Goal: Use online tool/utility

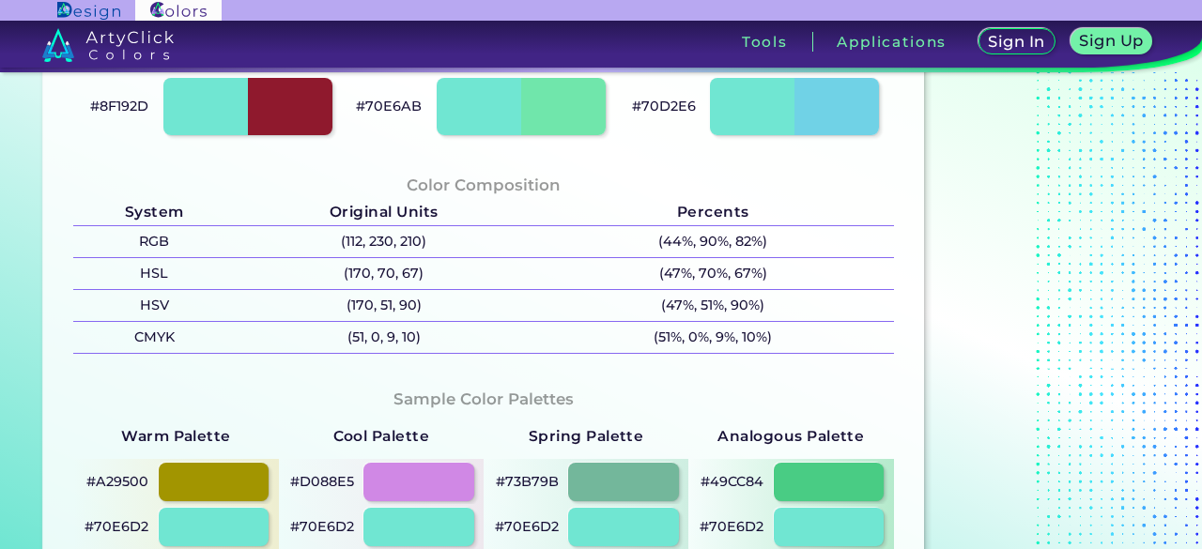
scroll to position [845, 0]
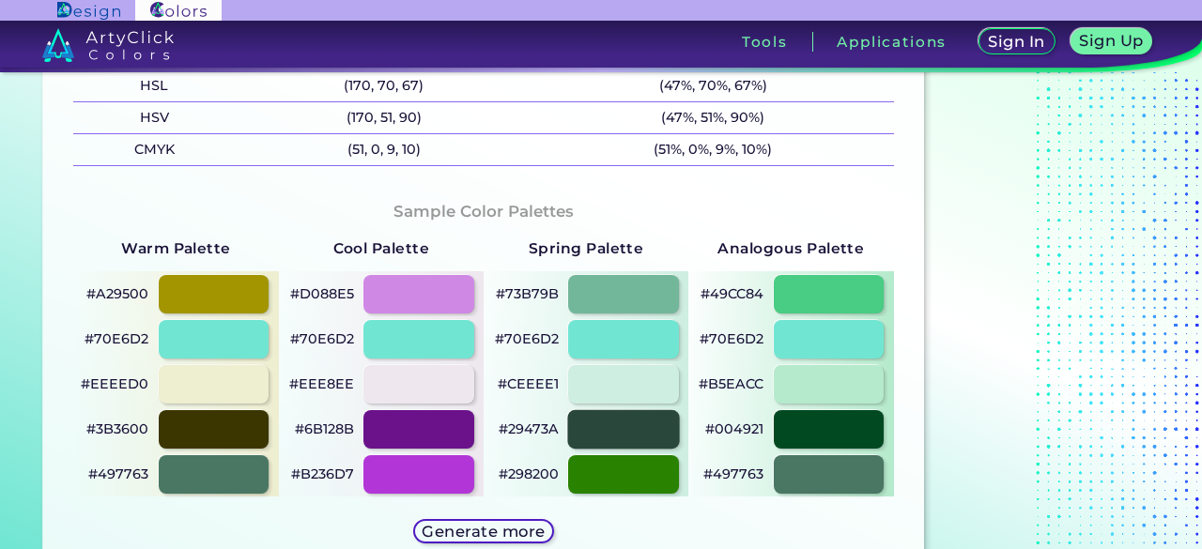
click at [657, 433] on div at bounding box center [624, 429] width 112 height 39
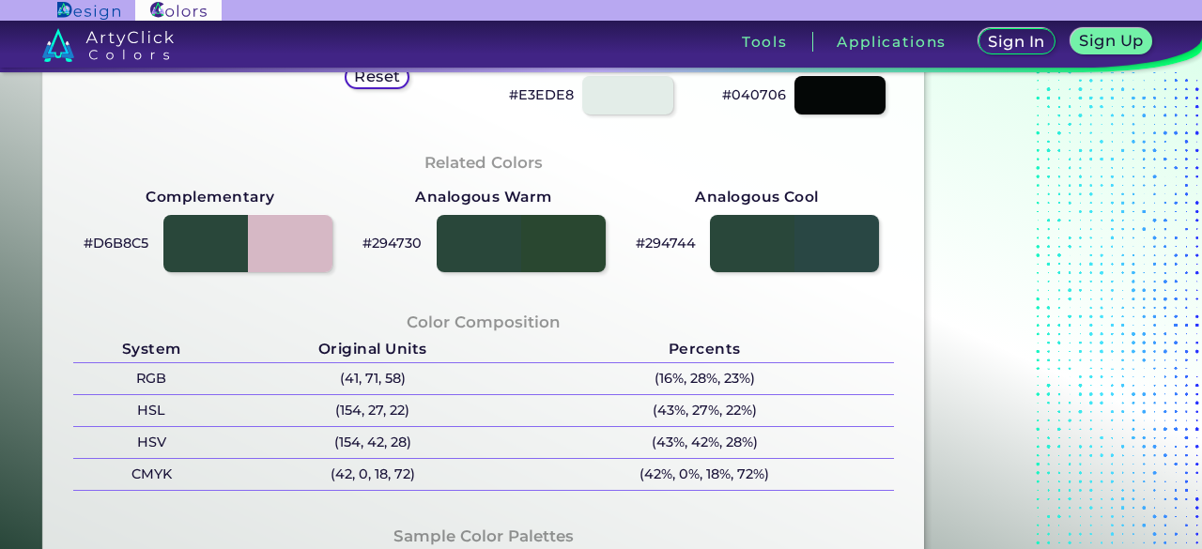
scroll to position [470, 0]
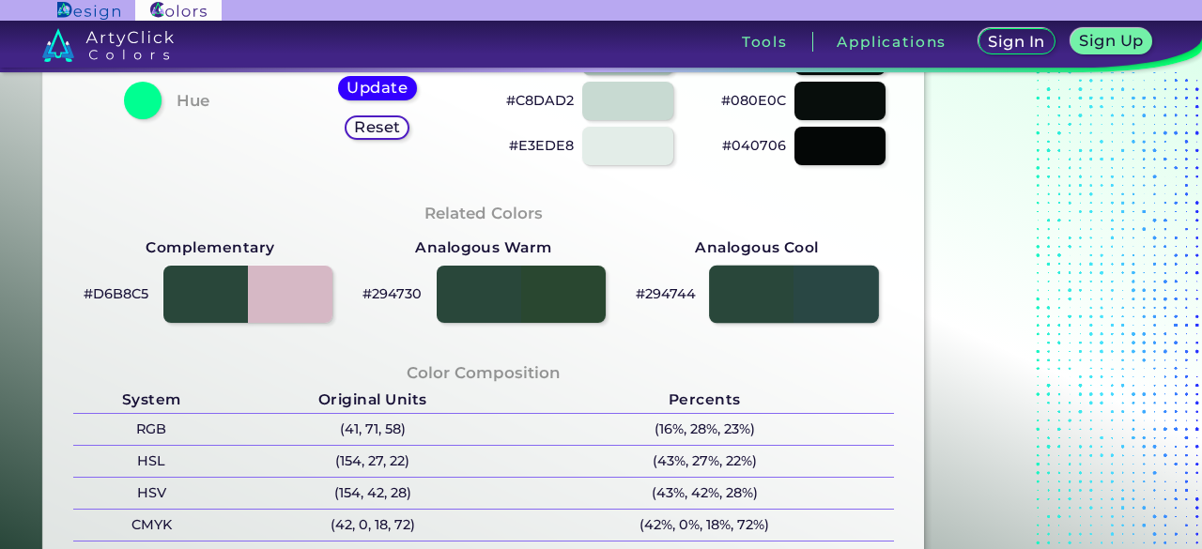
click at [817, 288] on div at bounding box center [794, 295] width 170 height 58
type input "#294744"
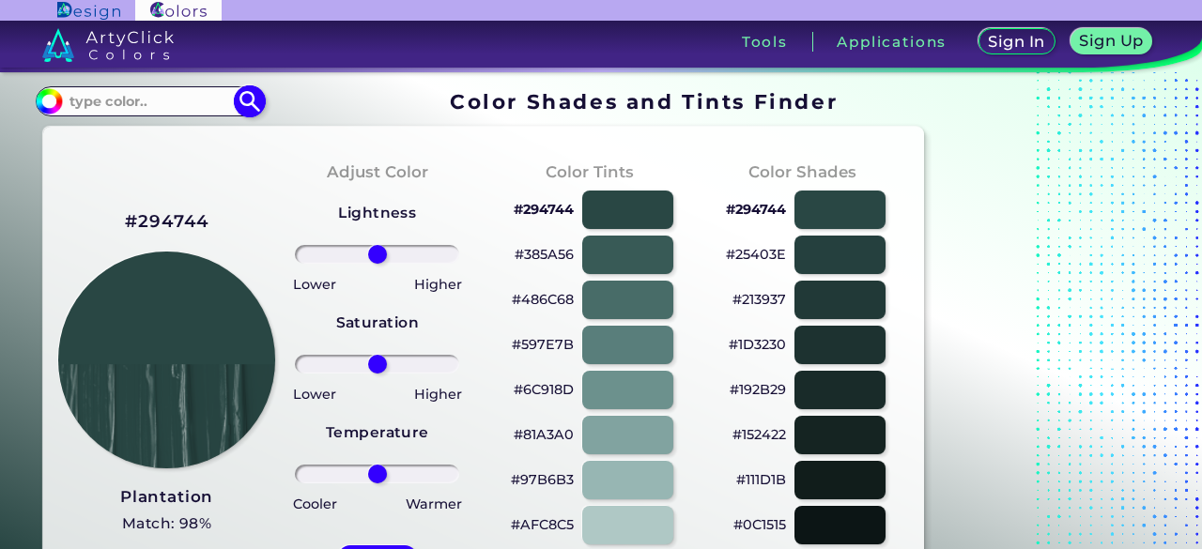
click at [183, 95] on input at bounding box center [149, 100] width 175 height 25
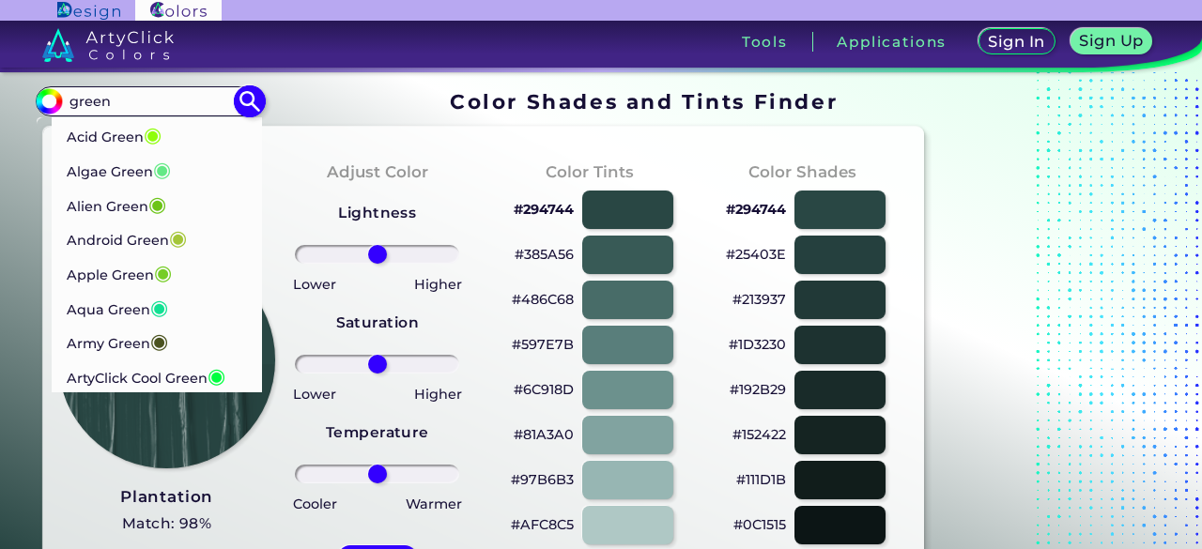
type input "green"
click at [248, 100] on img at bounding box center [250, 101] width 33 height 33
type input "#000000"
